Goal: Task Accomplishment & Management: Use online tool/utility

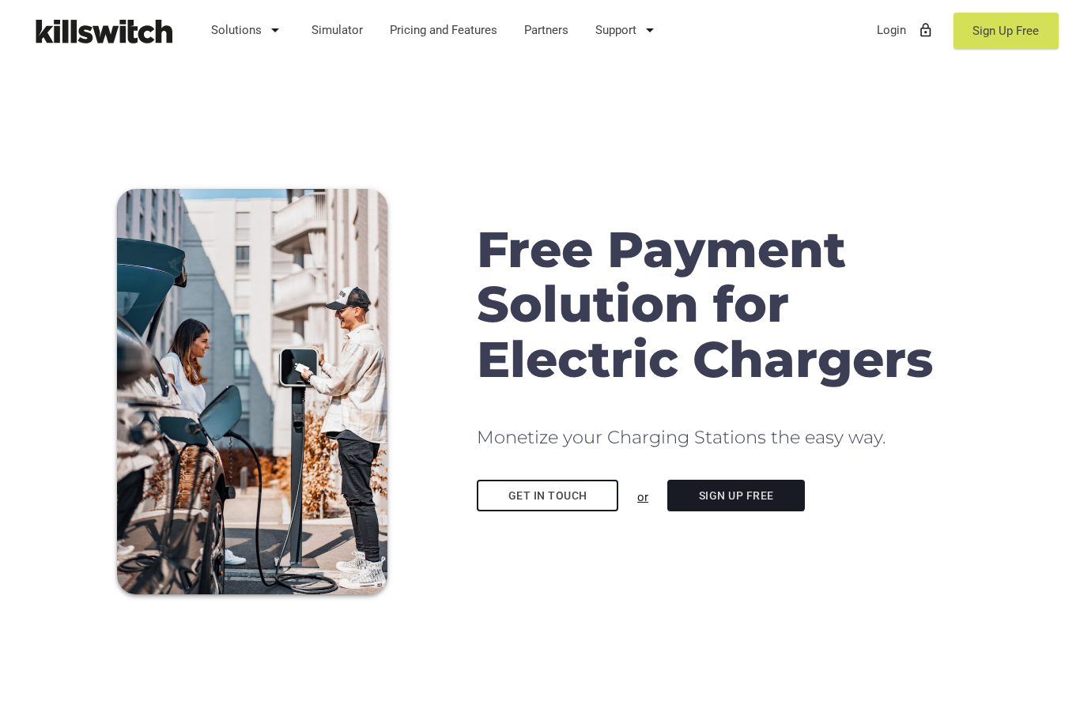
click at [779, 496] on link "Sign Up Free" at bounding box center [736, 496] width 138 height 32
click at [735, 500] on link "Sign Up Free" at bounding box center [736, 496] width 138 height 32
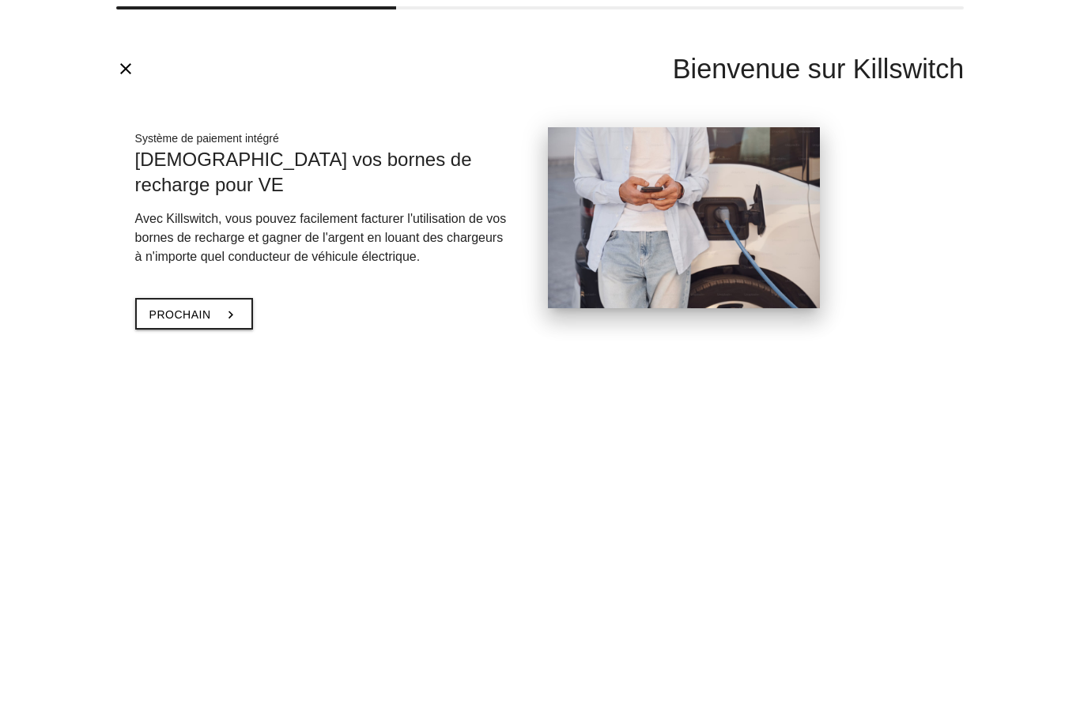
click at [229, 300] on icon "chevron_right" at bounding box center [231, 315] width 16 height 30
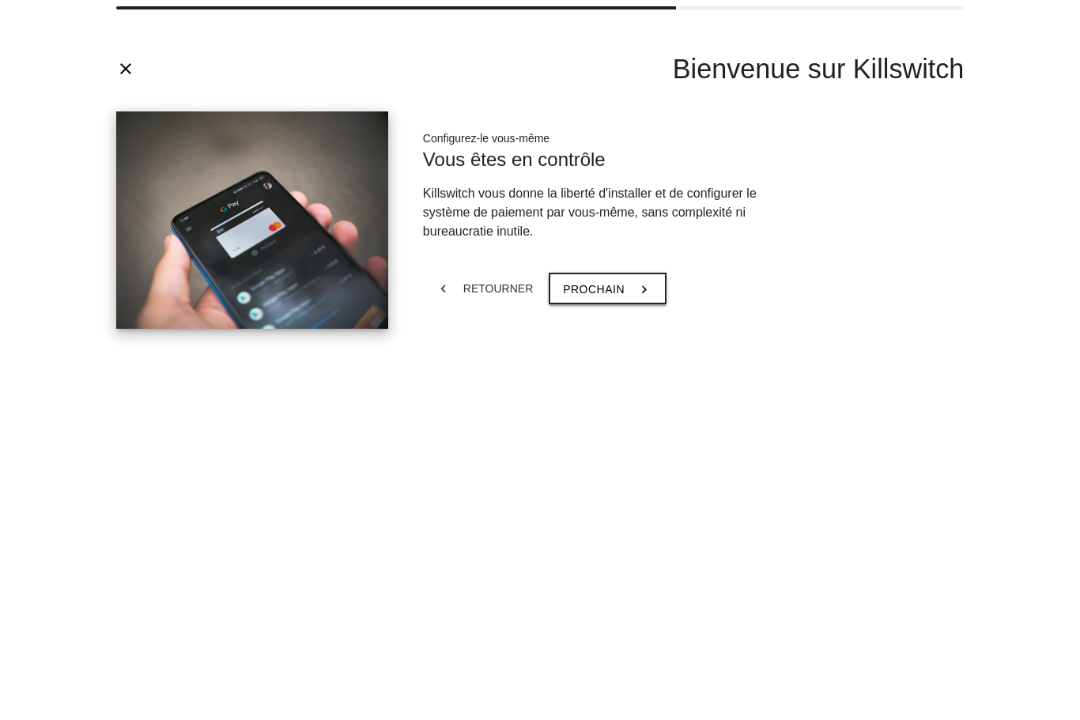
click at [637, 293] on icon "chevron_right" at bounding box center [645, 289] width 16 height 30
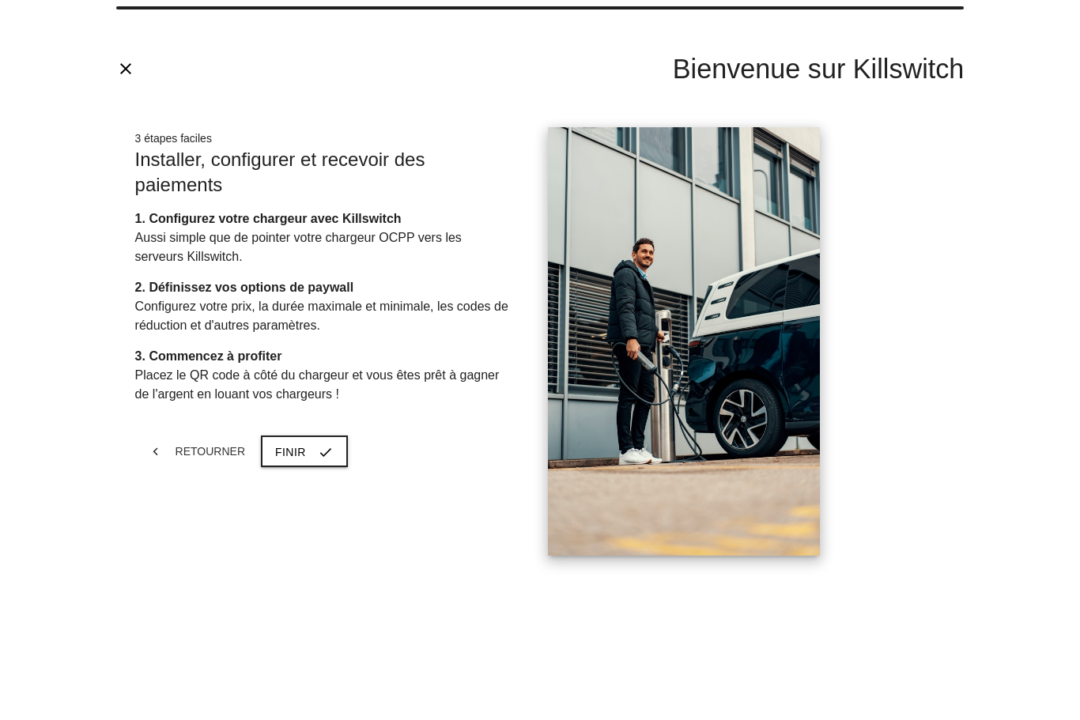
click at [199, 453] on span "Retourner" at bounding box center [211, 451] width 70 height 13
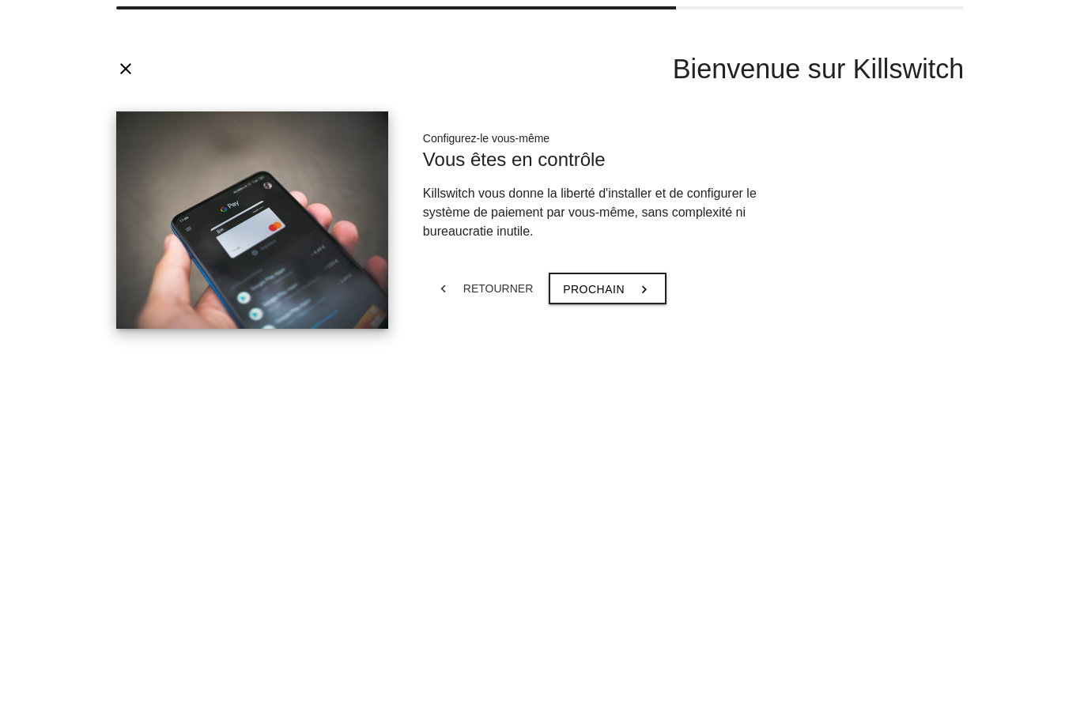
click at [470, 282] on span "Retourner" at bounding box center [498, 288] width 70 height 13
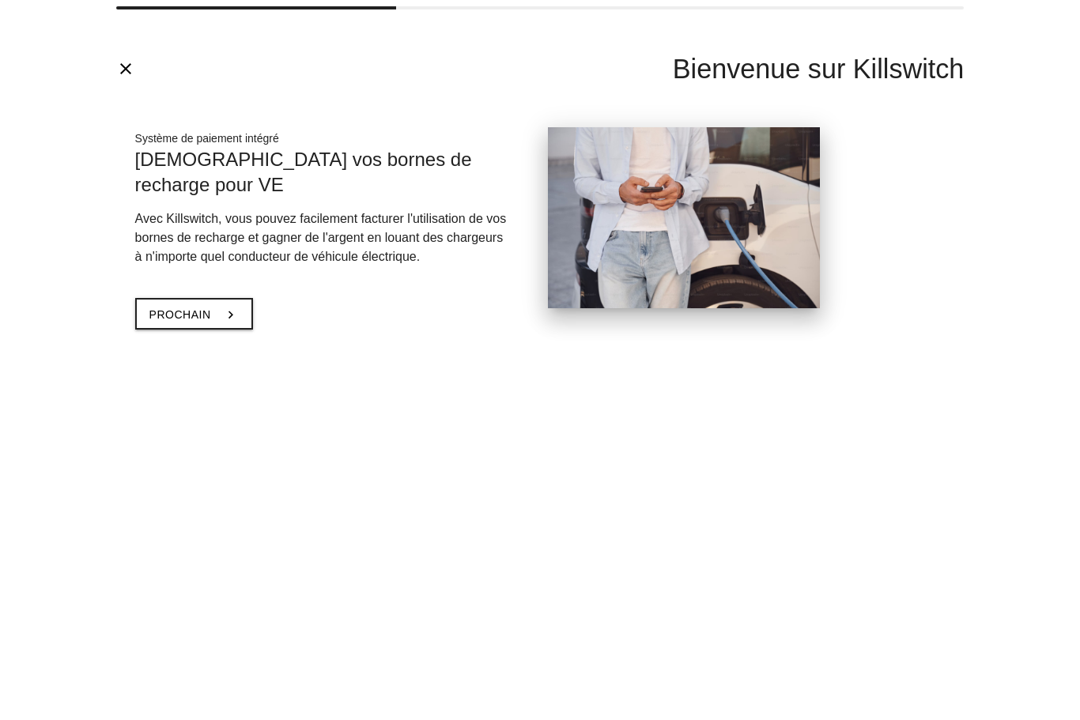
click at [210, 298] on button "Prochain chevron_right" at bounding box center [194, 314] width 118 height 32
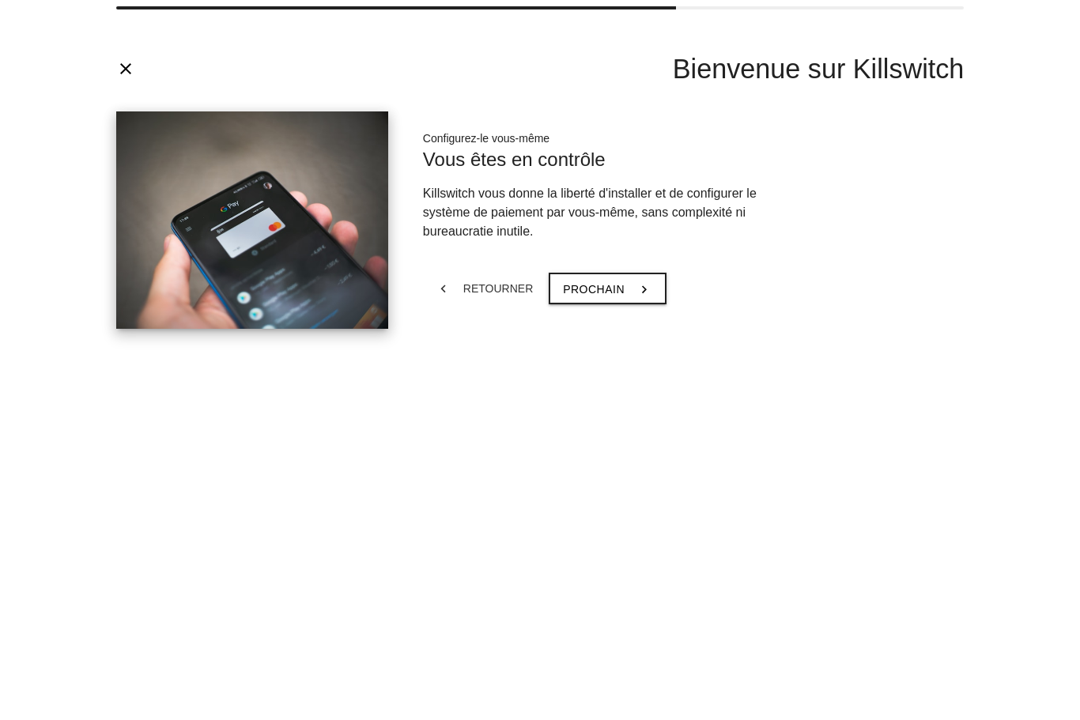
click at [648, 293] on button "Prochain chevron_right" at bounding box center [608, 289] width 118 height 32
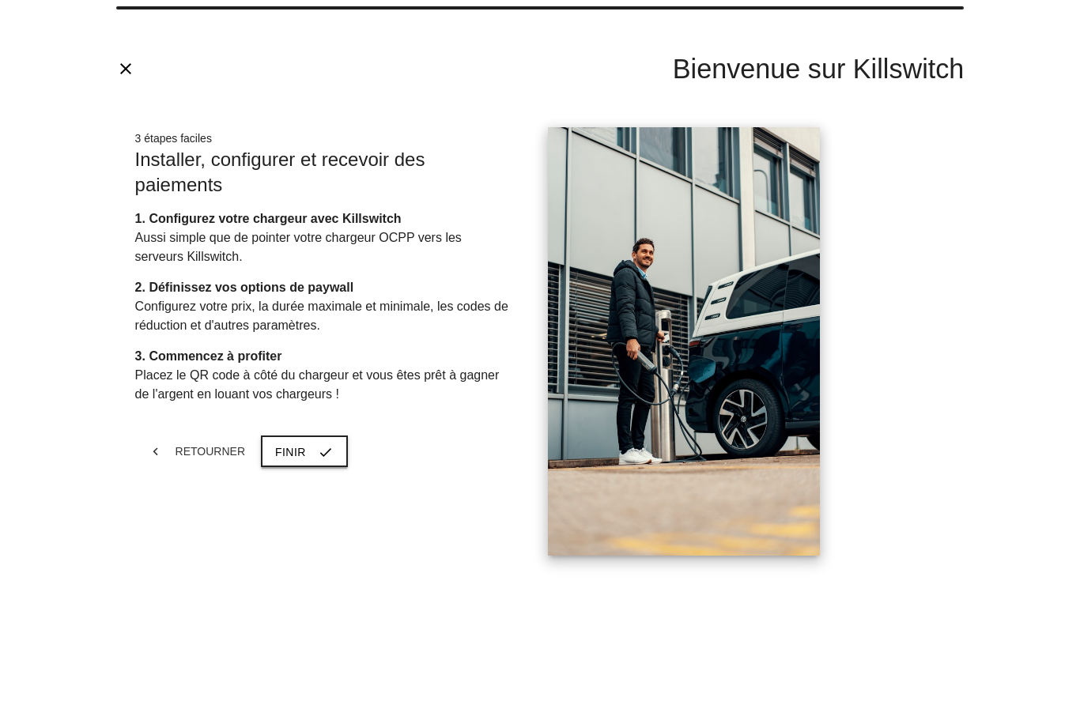
click at [318, 453] on icon "check" at bounding box center [326, 452] width 16 height 30
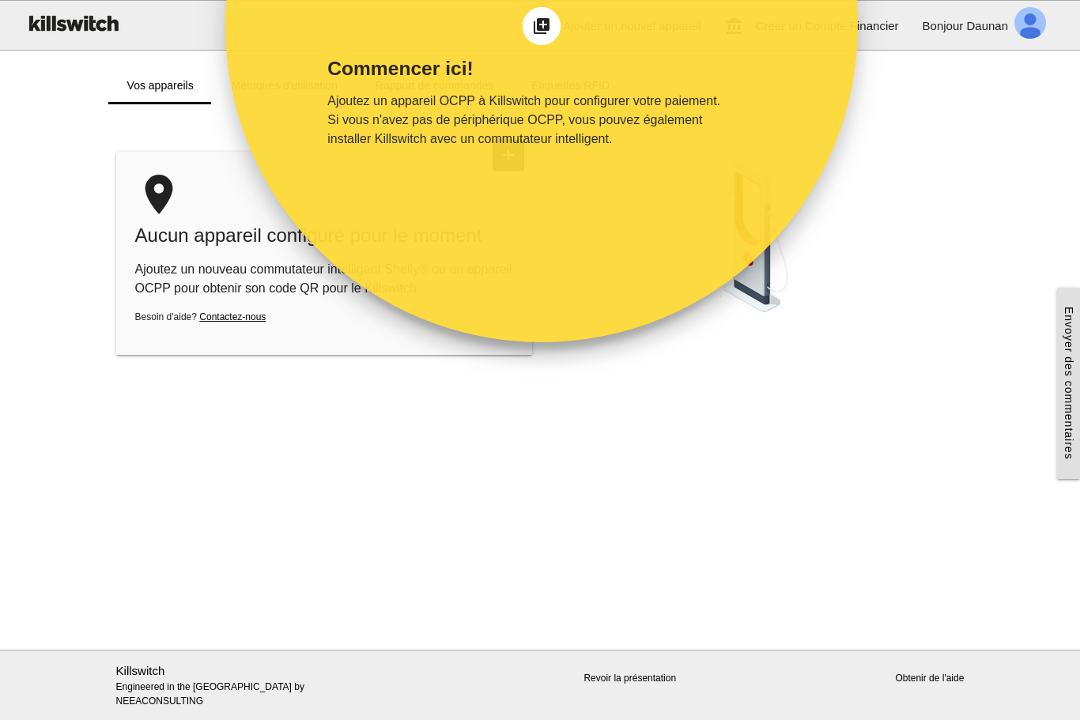
click at [676, 455] on main "Commencer ici! Ajoutez un appareil OCPP à Killswitch pour configurer votre paie…" at bounding box center [540, 377] width 1080 height 546
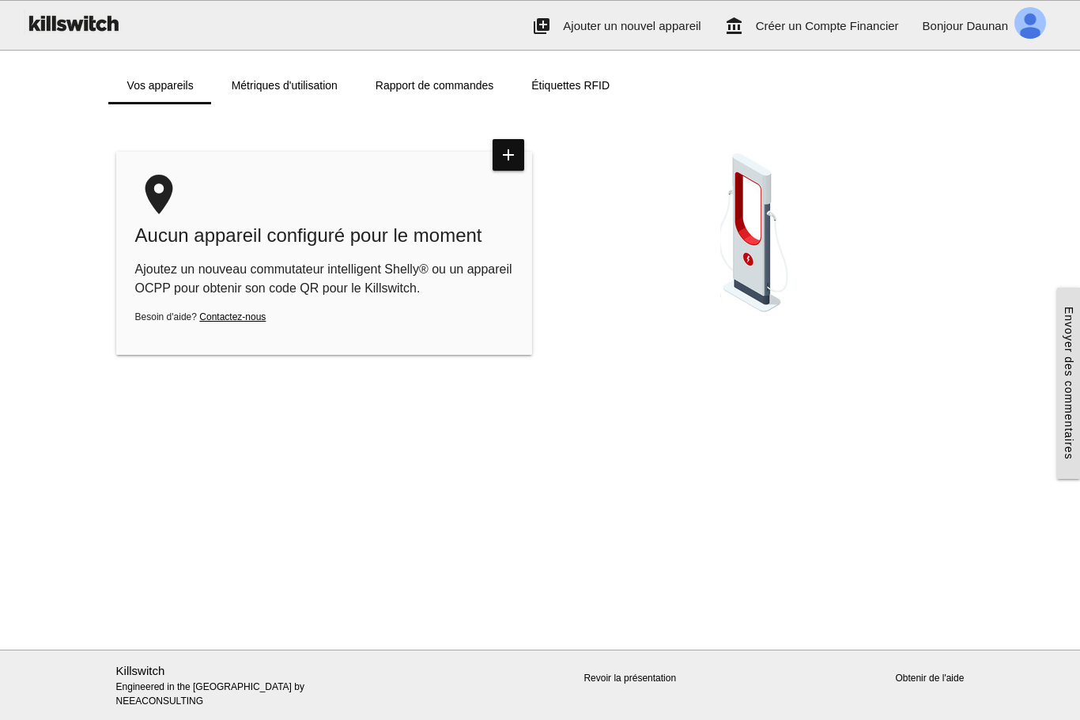
click at [275, 86] on link "Métriques d'utilisation" at bounding box center [285, 85] width 144 height 38
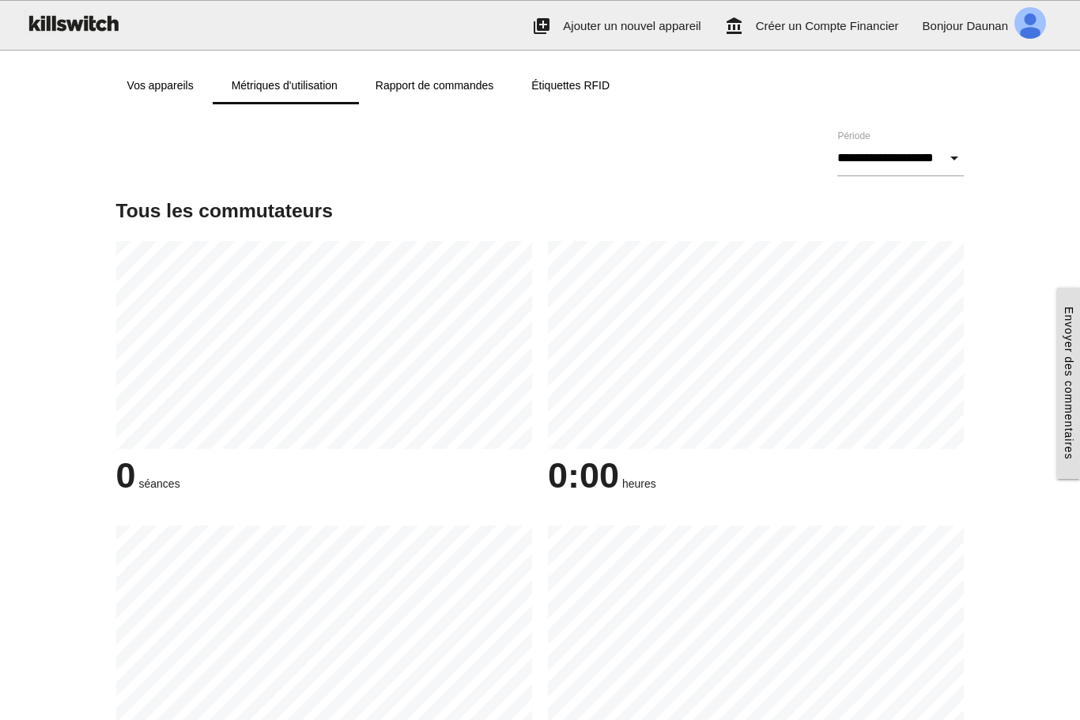
click at [404, 89] on link "Rapport de commandes" at bounding box center [435, 85] width 156 height 38
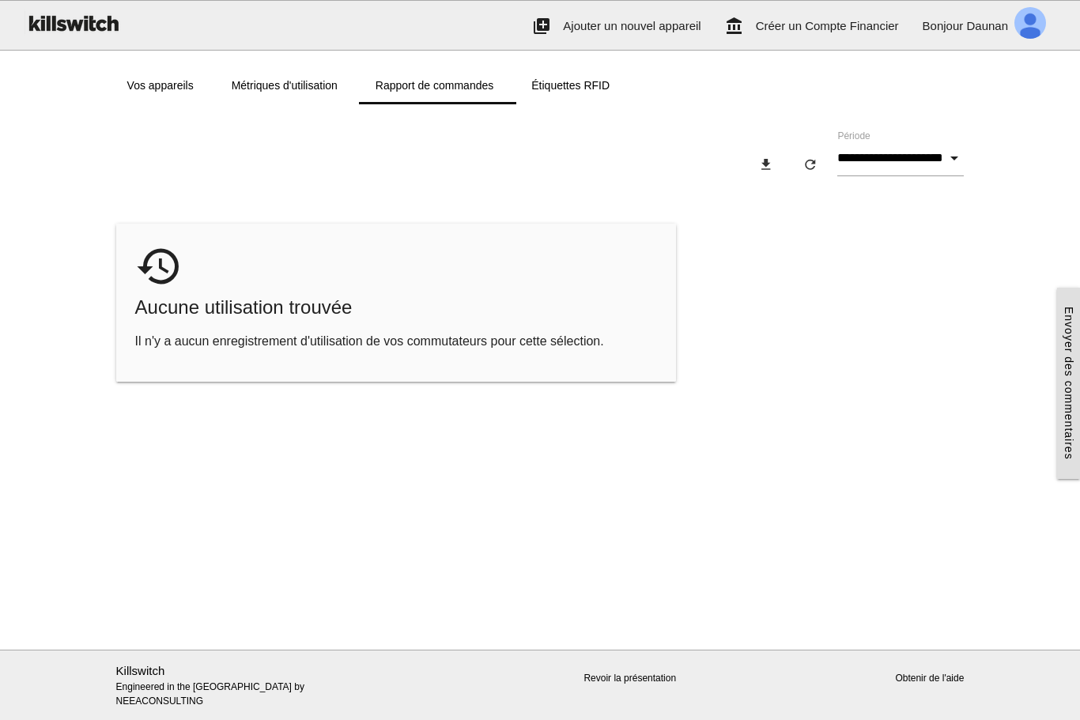
click at [558, 87] on link "Étiquettes RFID" at bounding box center [570, 85] width 116 height 38
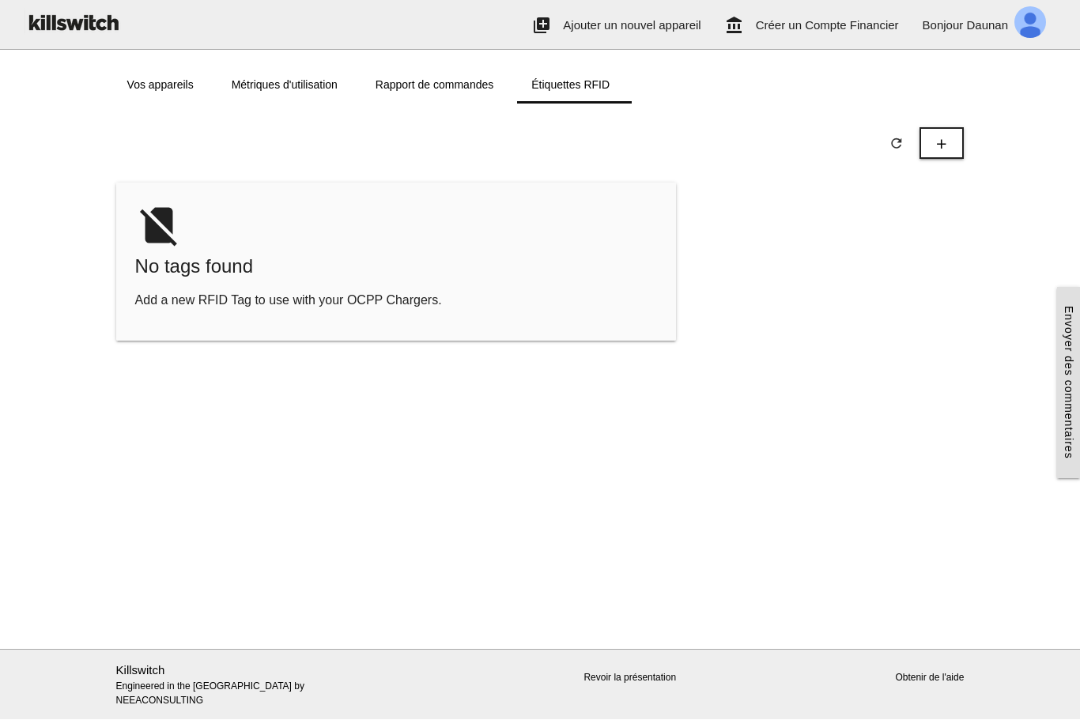
click at [151, 88] on link "Vos appareils" at bounding box center [160, 85] width 104 height 38
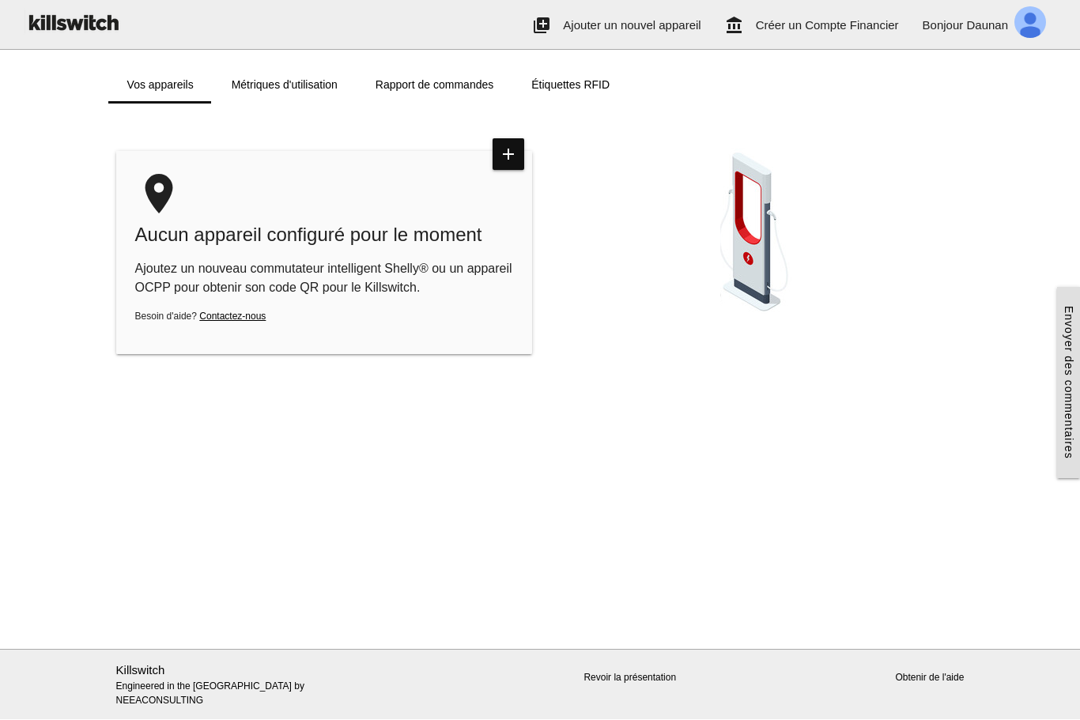
click at [493, 161] on icon "add" at bounding box center [509, 155] width 32 height 32
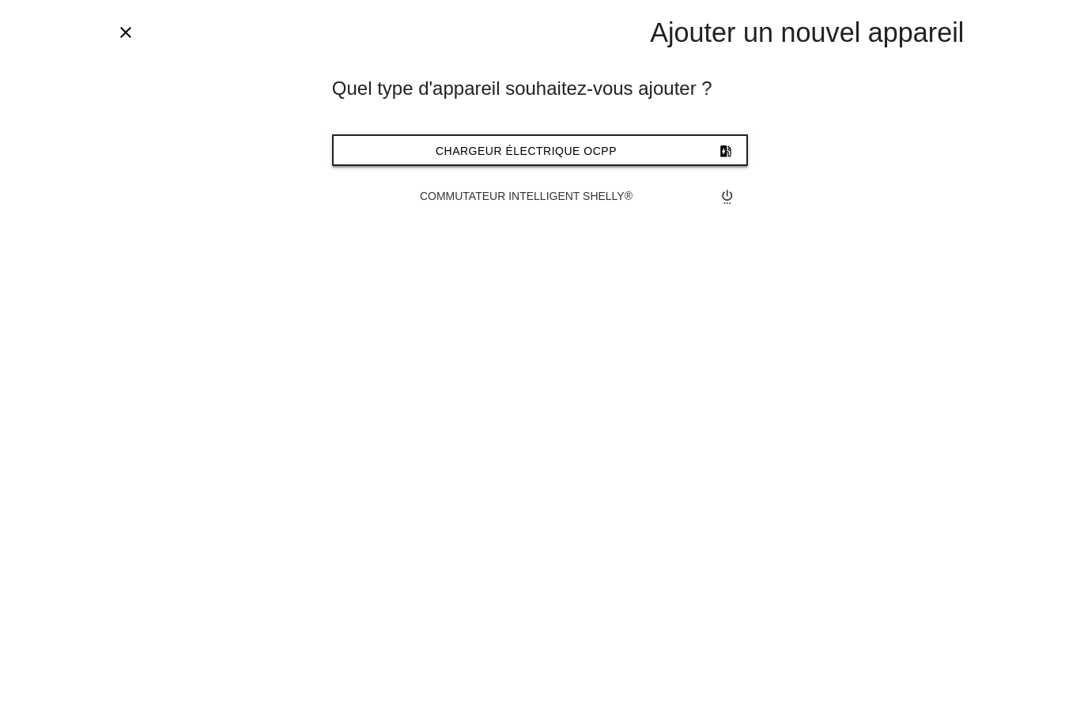
click at [514, 153] on span "Chargeur électrique OCPP" at bounding box center [526, 151] width 181 height 13
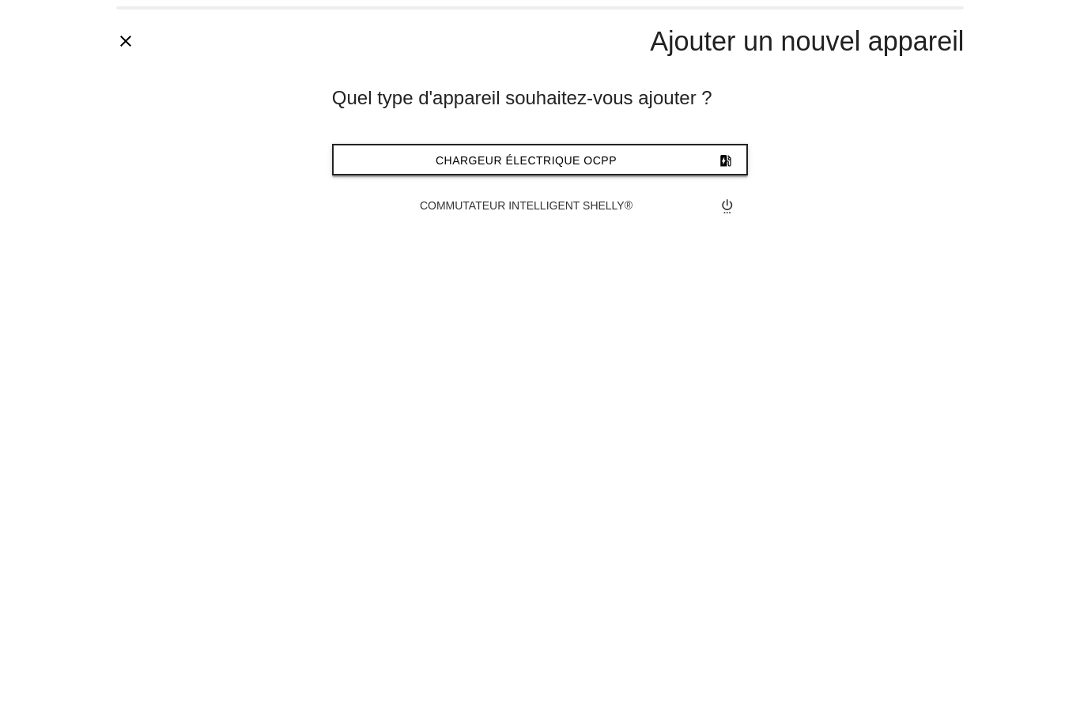
type input "*******"
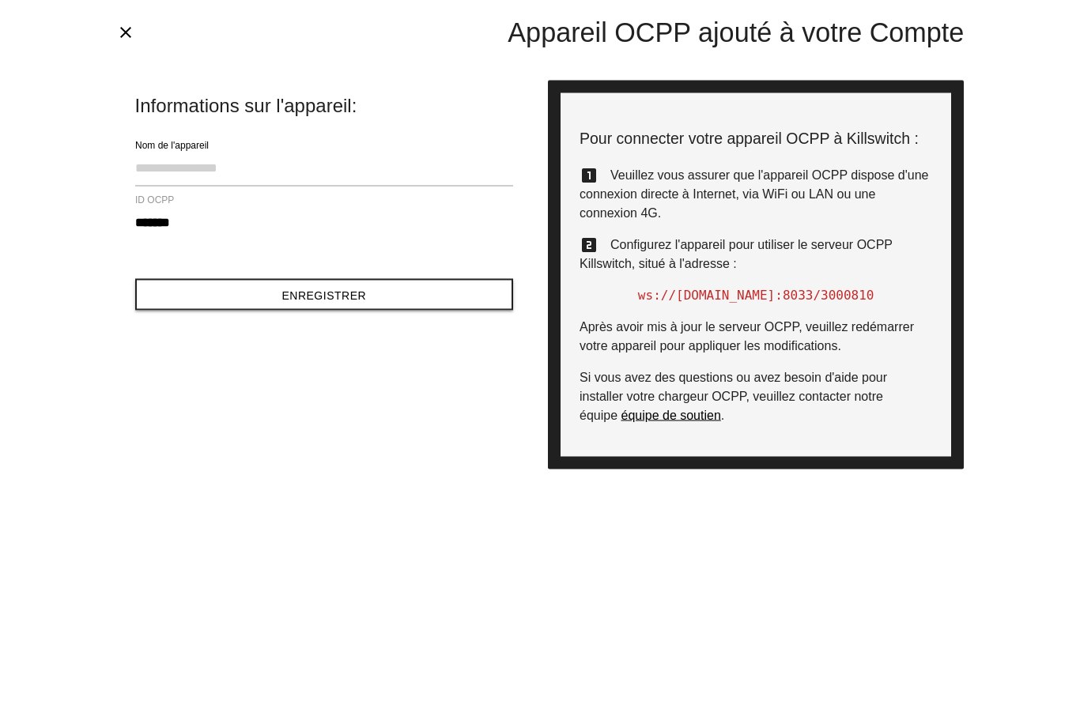
scroll to position [1, 0]
click at [164, 199] on label "ID OCPP" at bounding box center [154, 201] width 39 height 14
click at [675, 419] on link "équipe de soutien" at bounding box center [671, 415] width 100 height 13
click at [140, 168] on input "Nom de l'appareil" at bounding box center [324, 168] width 378 height 36
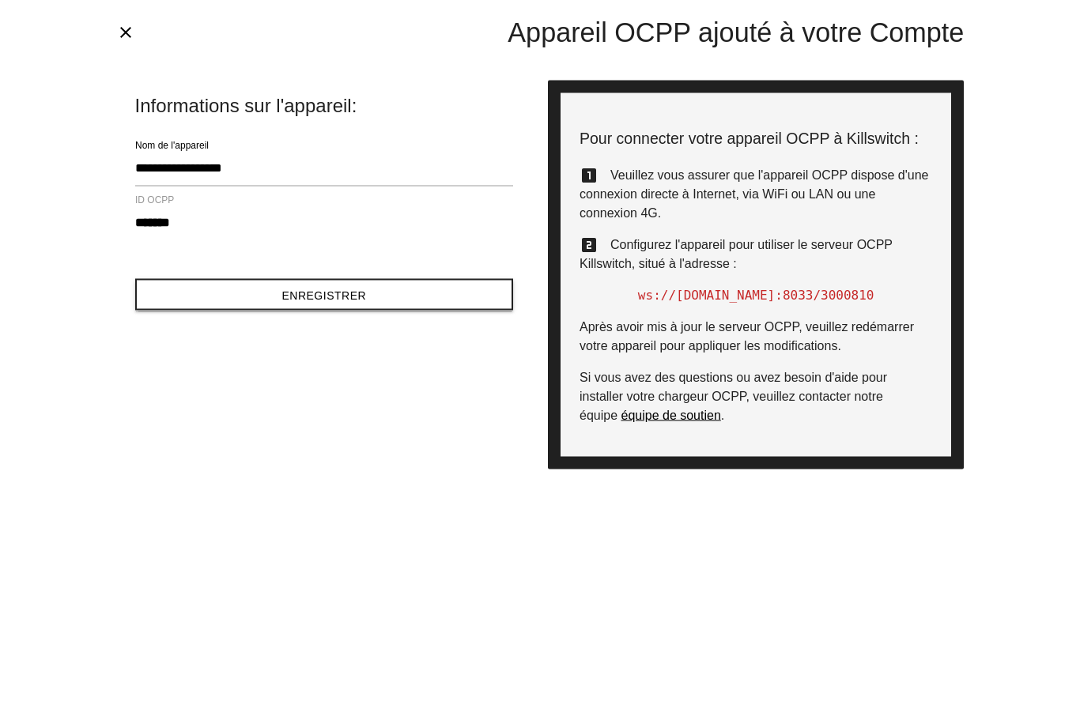
click at [219, 289] on button "Enregistrer" at bounding box center [324, 295] width 378 height 32
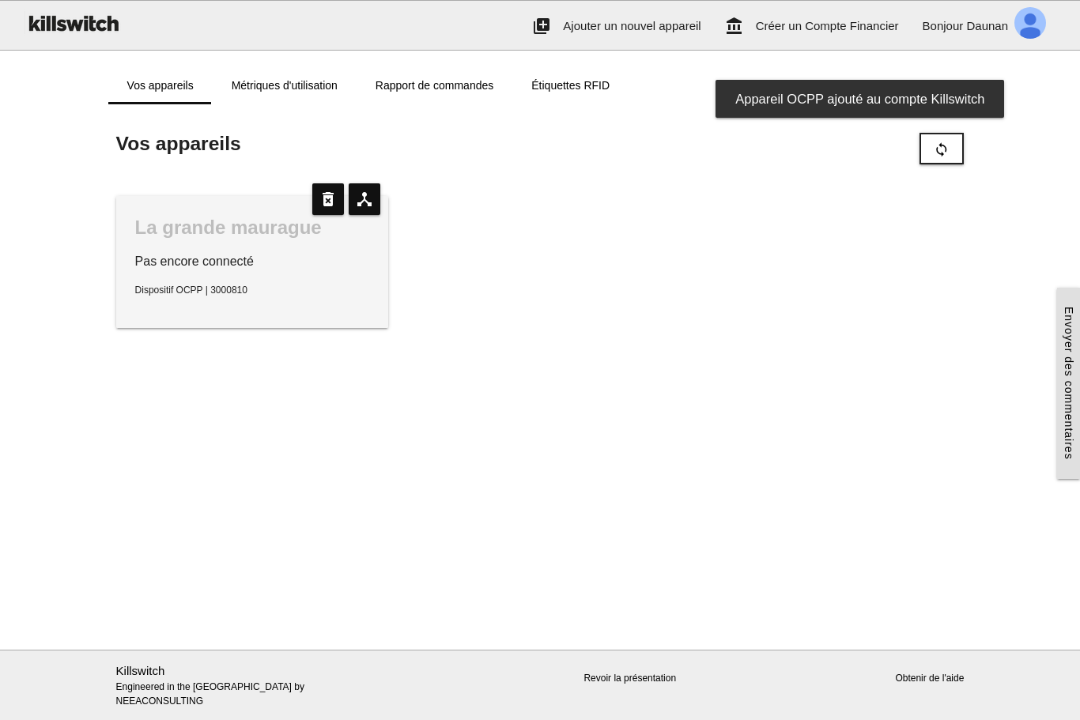
click at [241, 226] on div "La grande maurague" at bounding box center [252, 227] width 234 height 25
click at [358, 201] on icon "device_hub" at bounding box center [365, 199] width 32 height 32
type input "**********"
type input "*******"
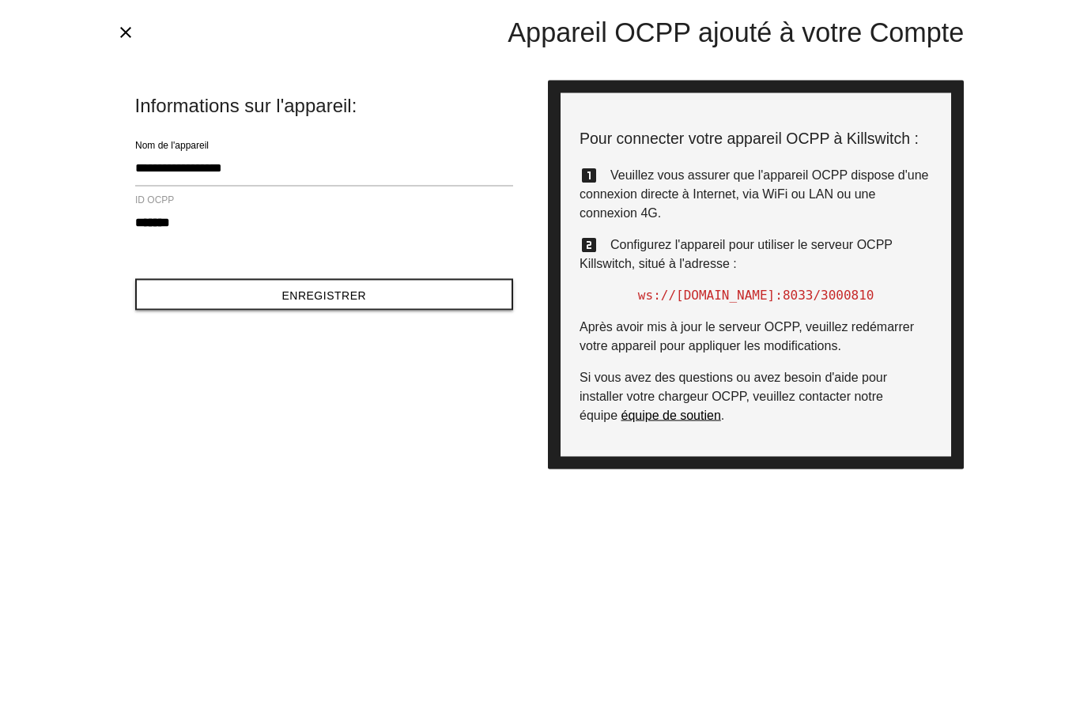
scroll to position [1, 0]
click at [134, 40] on icon "close" at bounding box center [125, 32] width 19 height 19
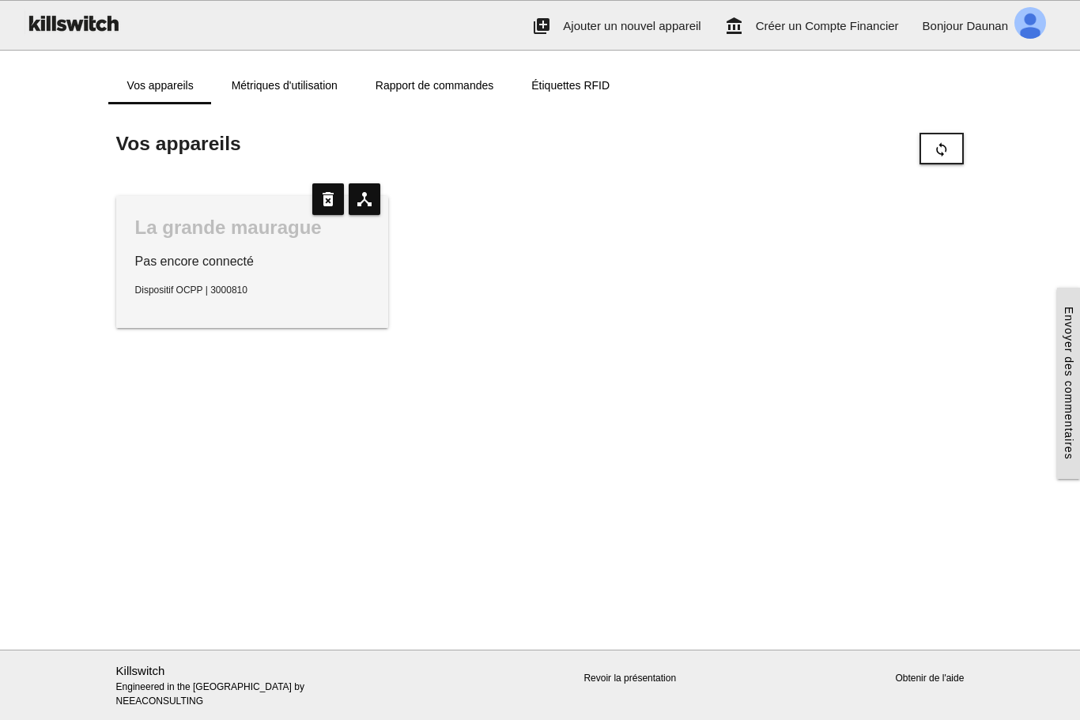
scroll to position [0, 0]
click at [372, 206] on icon "device_hub" at bounding box center [365, 199] width 32 height 32
type input "**********"
type input "*******"
